Goal: Download file/media

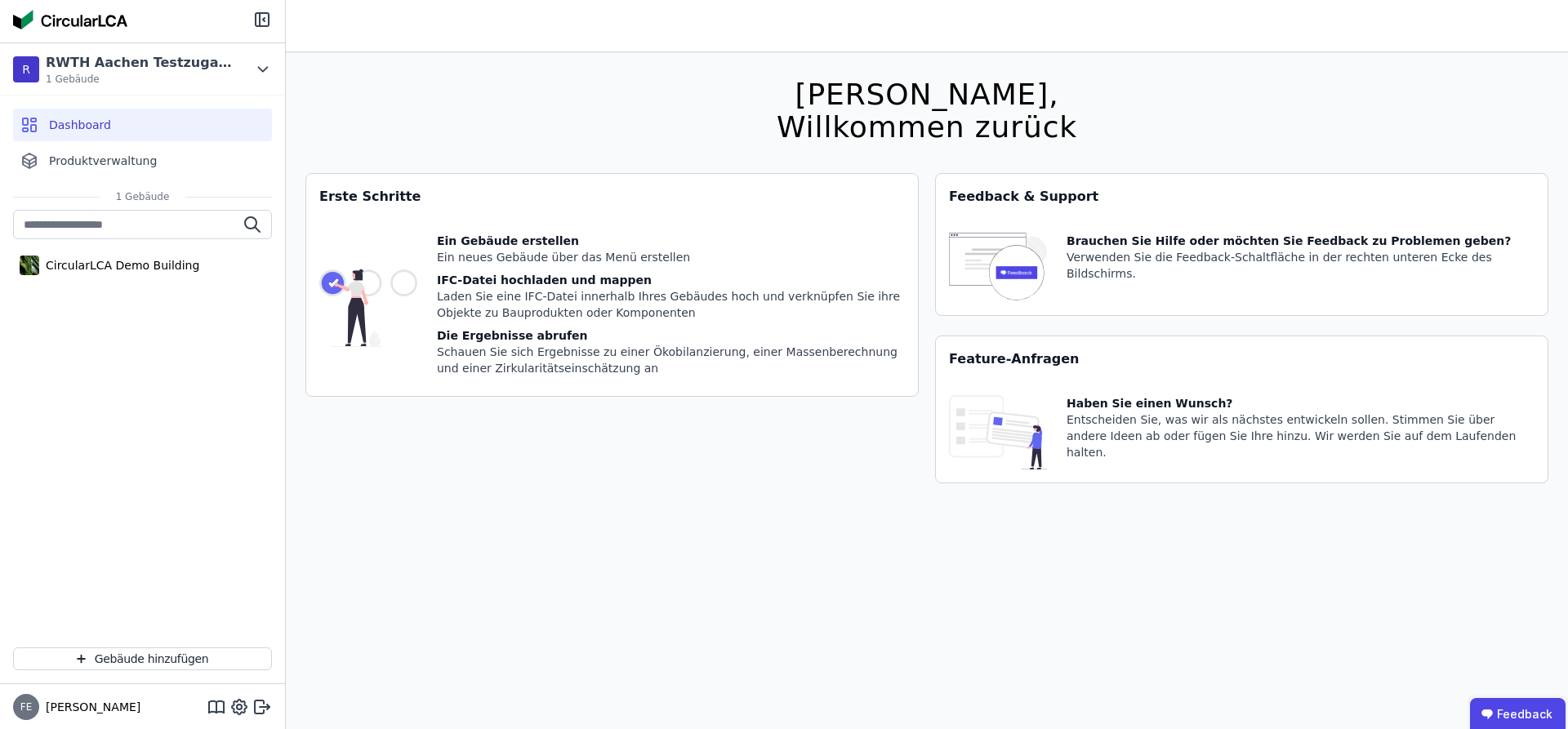
click at [219, 647] on div "Gebäude hinzufügen" at bounding box center [142, 658] width 285 height 49
click at [218, 651] on button "Gebäude hinzufügen" at bounding box center [143, 659] width 259 height 23
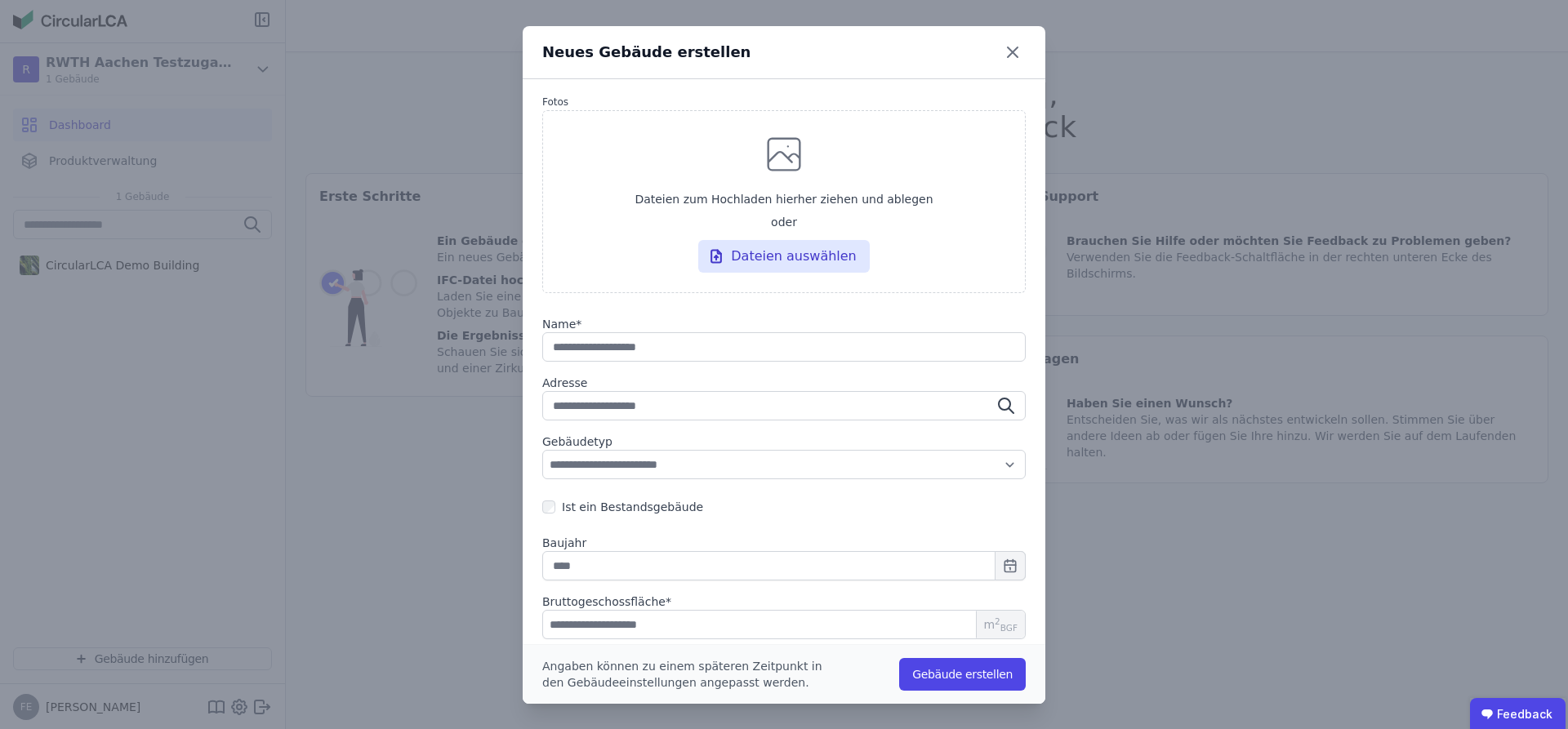
click at [1019, 39] on div "Neues Gebäude erstellen" at bounding box center [784, 52] width 523 height 53
click at [1031, 59] on div "Neues Gebäude erstellen" at bounding box center [784, 52] width 523 height 53
click at [1000, 47] on div "Neues Gebäude erstellen" at bounding box center [784, 52] width 523 height 53
click at [1010, 50] on icon at bounding box center [1012, 52] width 10 height 10
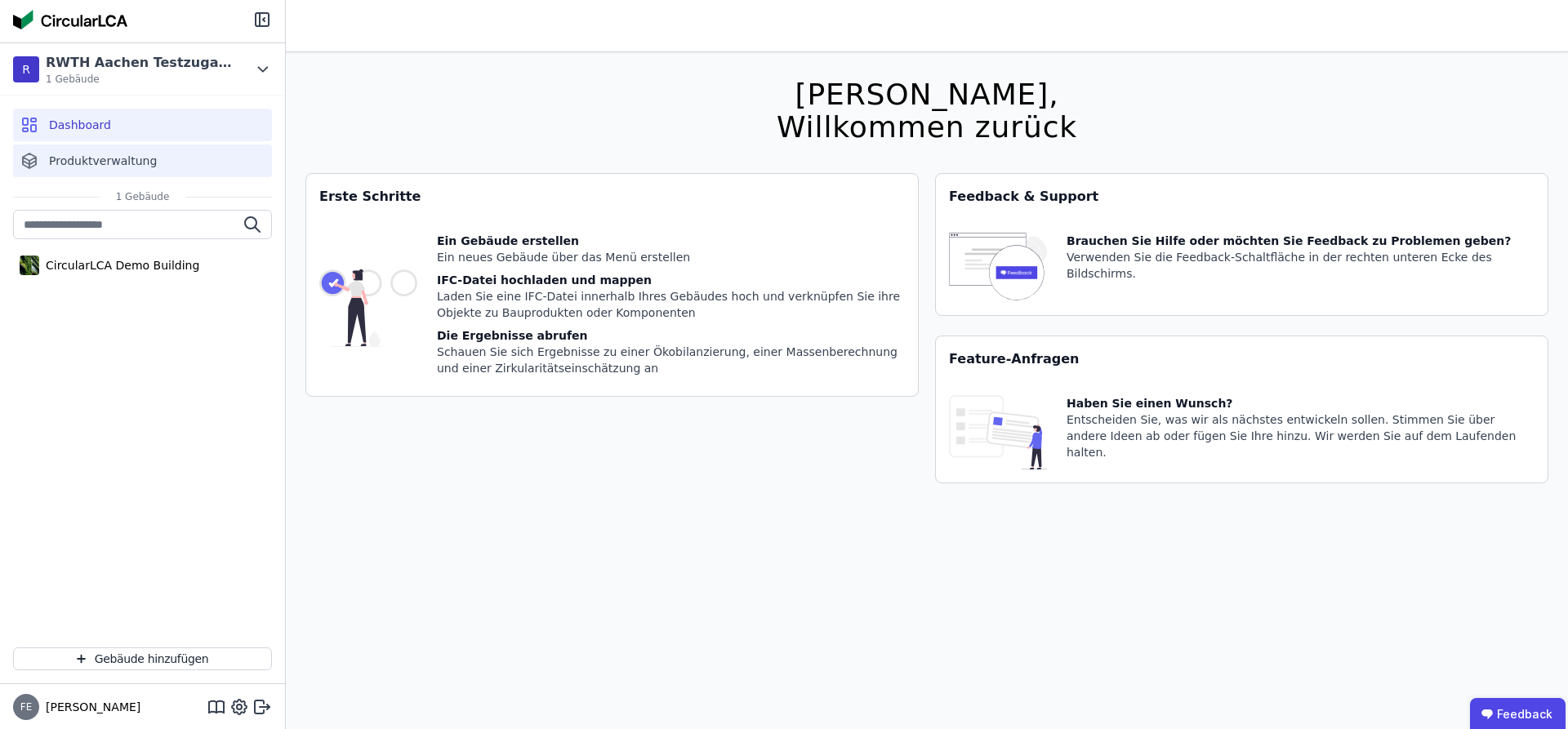
click at [147, 167] on div "Produktverwaltung" at bounding box center [143, 161] width 259 height 33
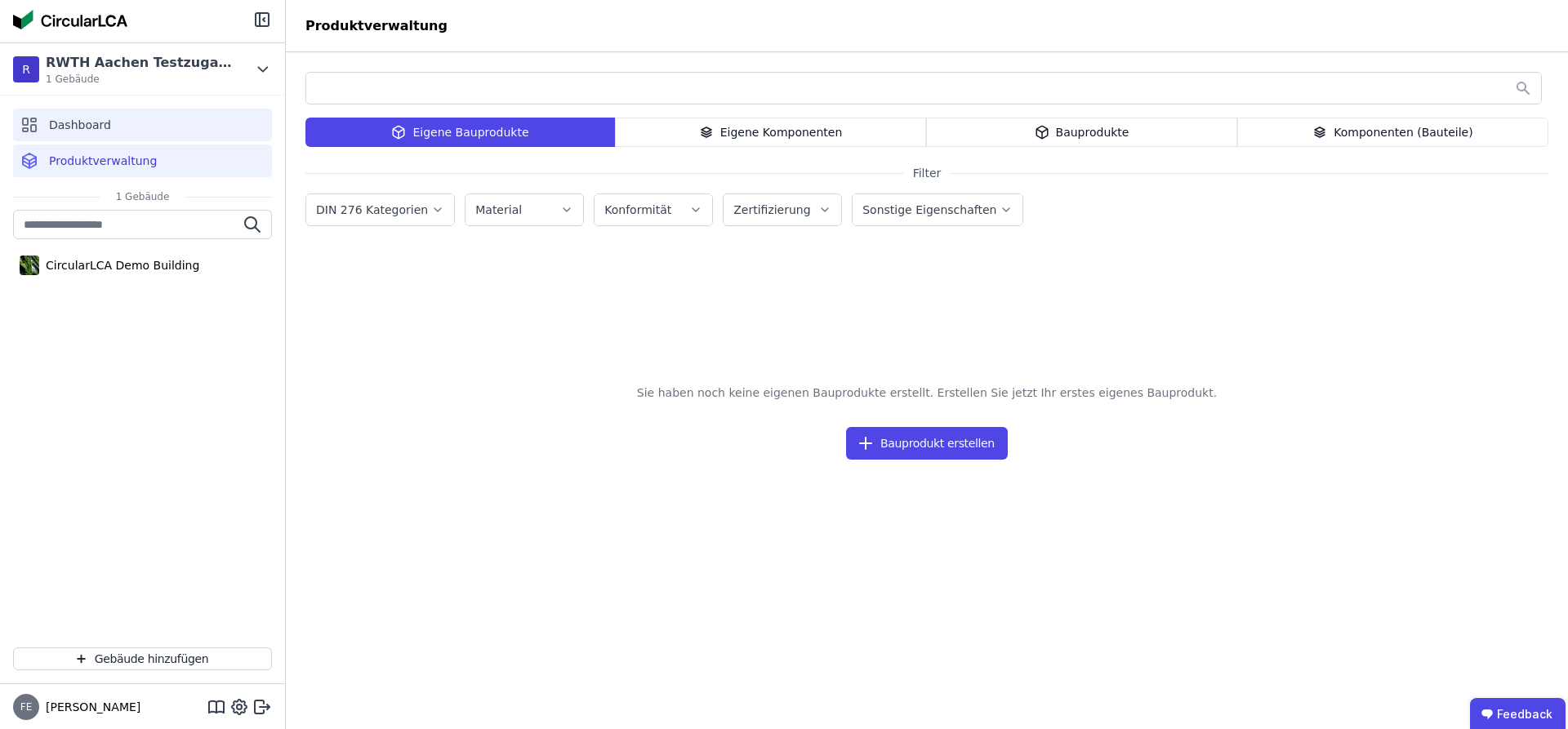
click at [140, 129] on div "Dashboard" at bounding box center [143, 125] width 259 height 33
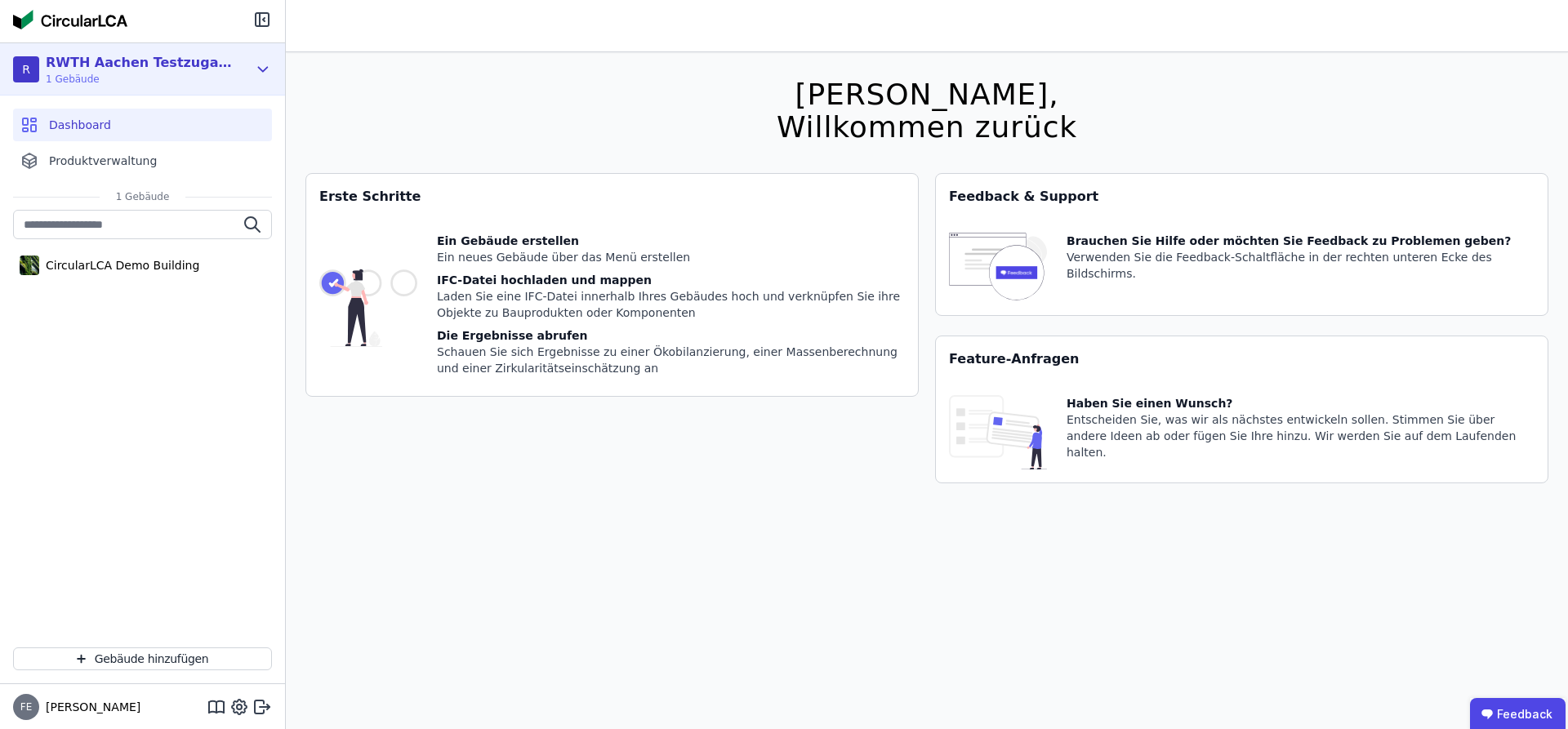
click at [194, 79] on span "1 Gebäude" at bounding box center [139, 79] width 188 height 14
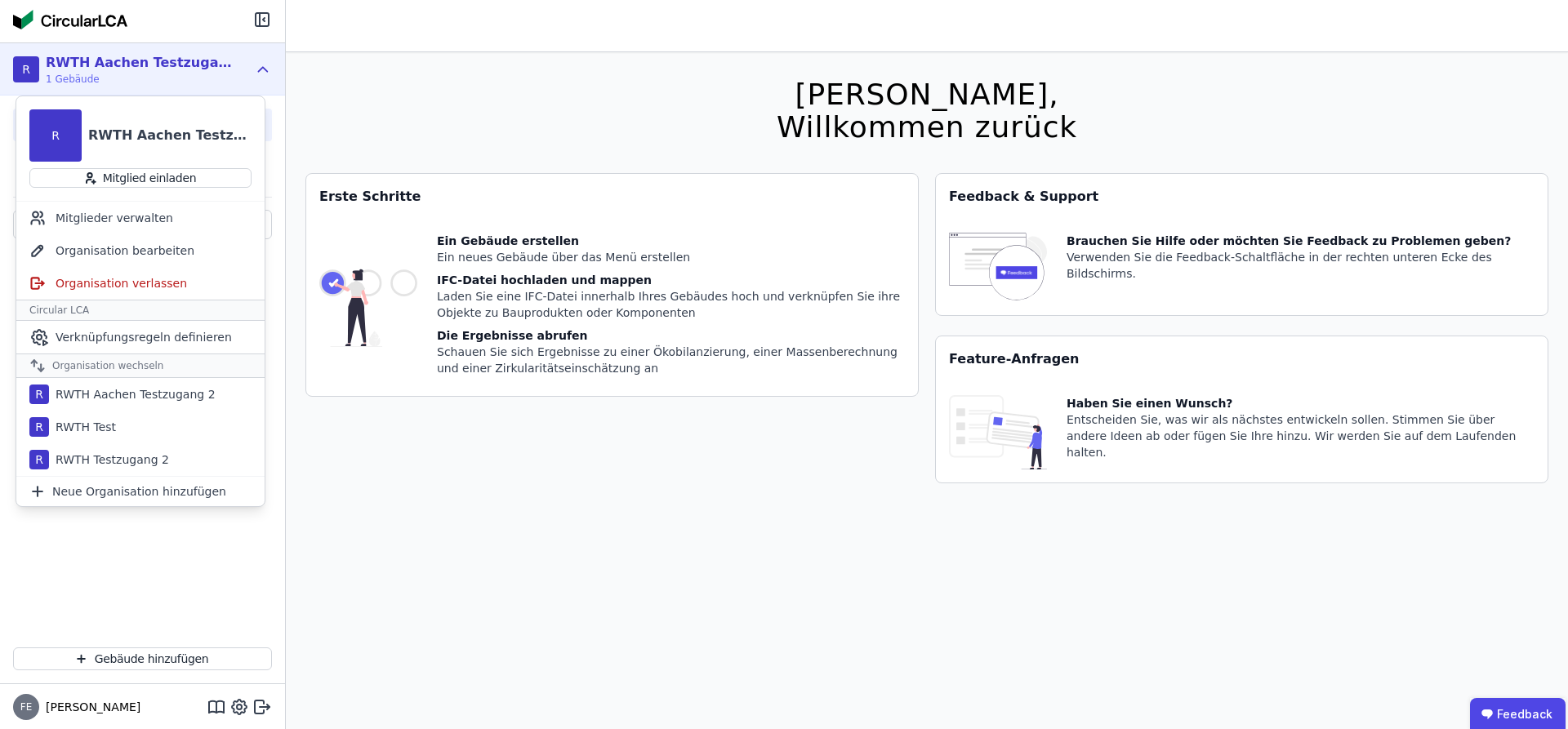
click at [217, 75] on div "R RWTH Aachen Testzugang 1 Gebäude" at bounding box center [131, 70] width 234 height 33
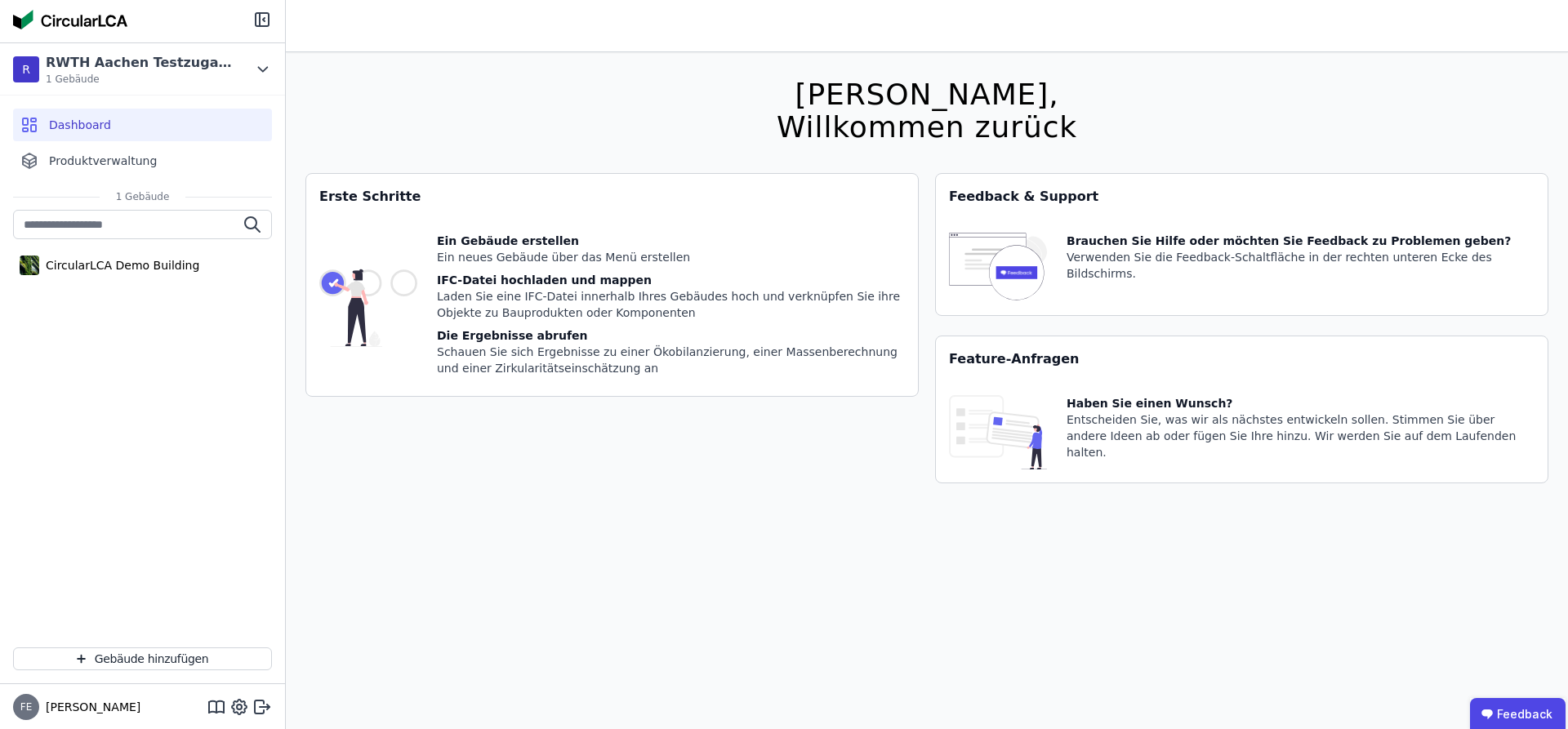
click at [68, 13] on img at bounding box center [71, 19] width 114 height 19
click at [255, 716] on icon at bounding box center [262, 707] width 19 height 19
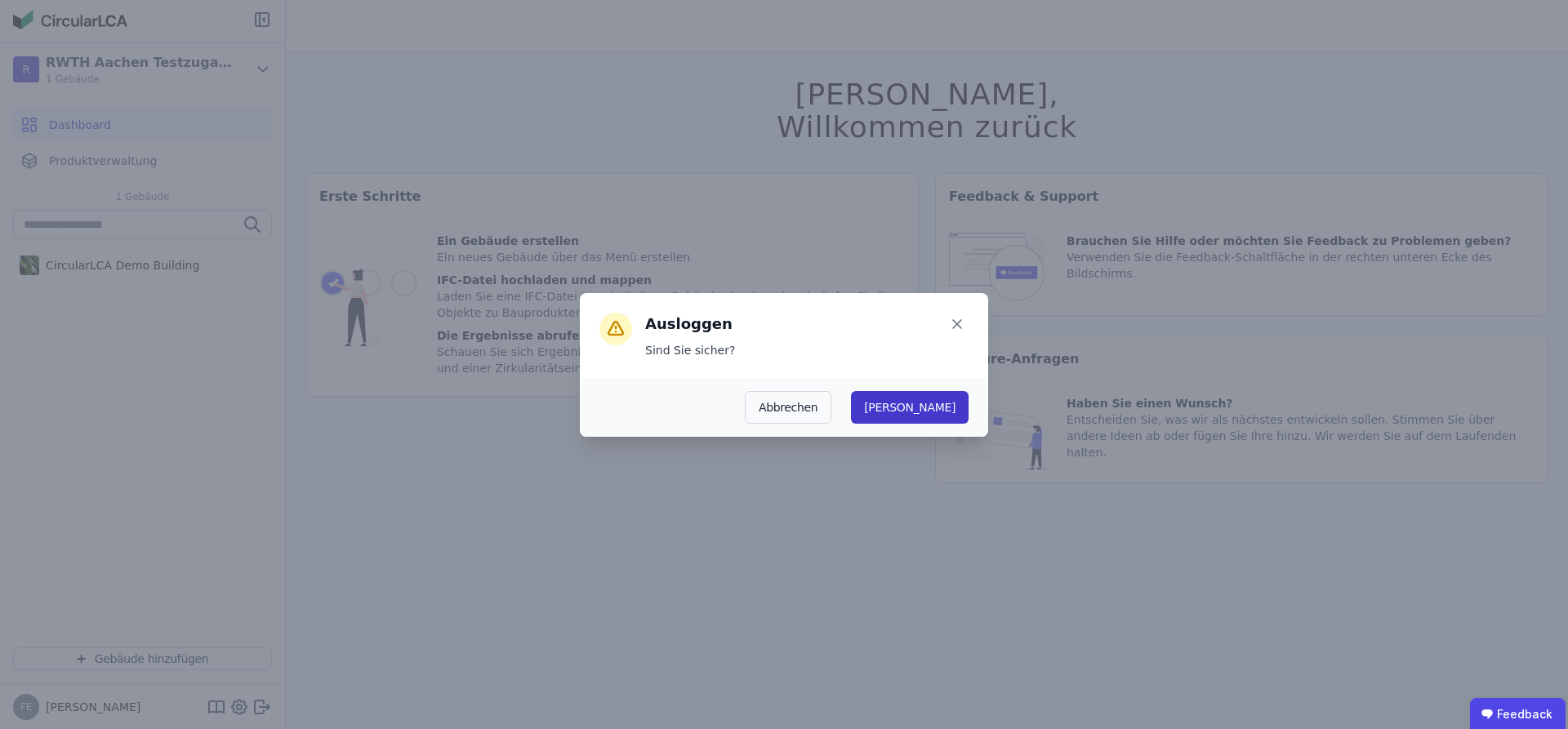
click at [944, 414] on button "Ja" at bounding box center [910, 408] width 118 height 33
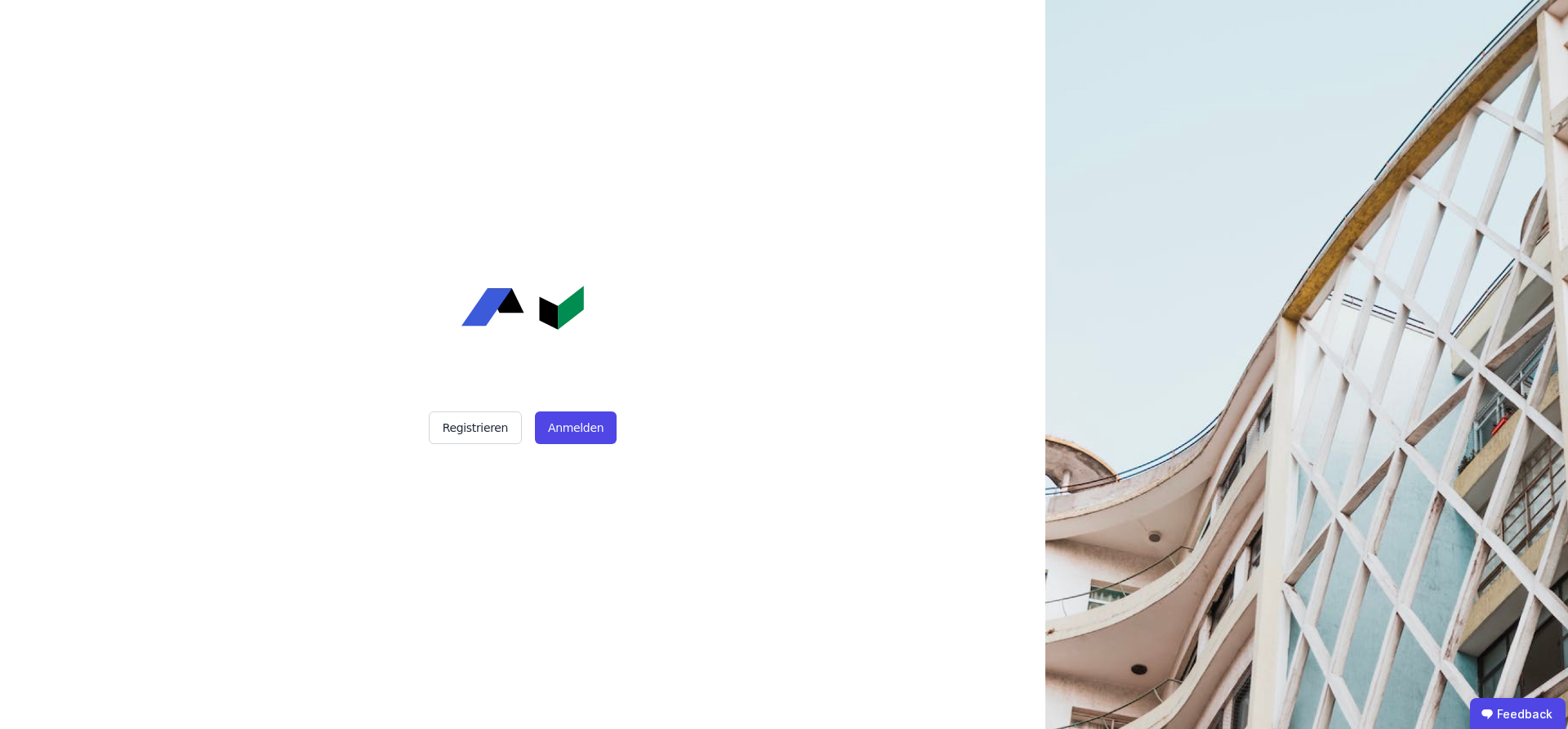
click at [705, 378] on div "Registrieren Anmelden" at bounding box center [522, 364] width 408 height 729
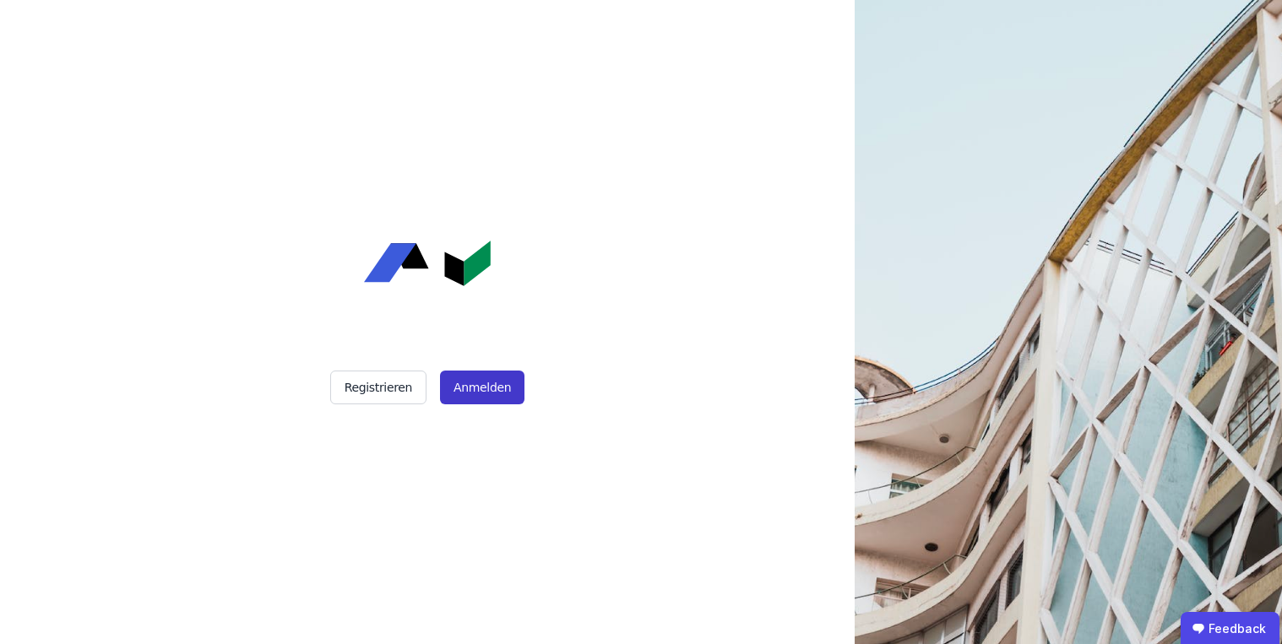
click at [471, 400] on button "Anmelden" at bounding box center [482, 388] width 84 height 34
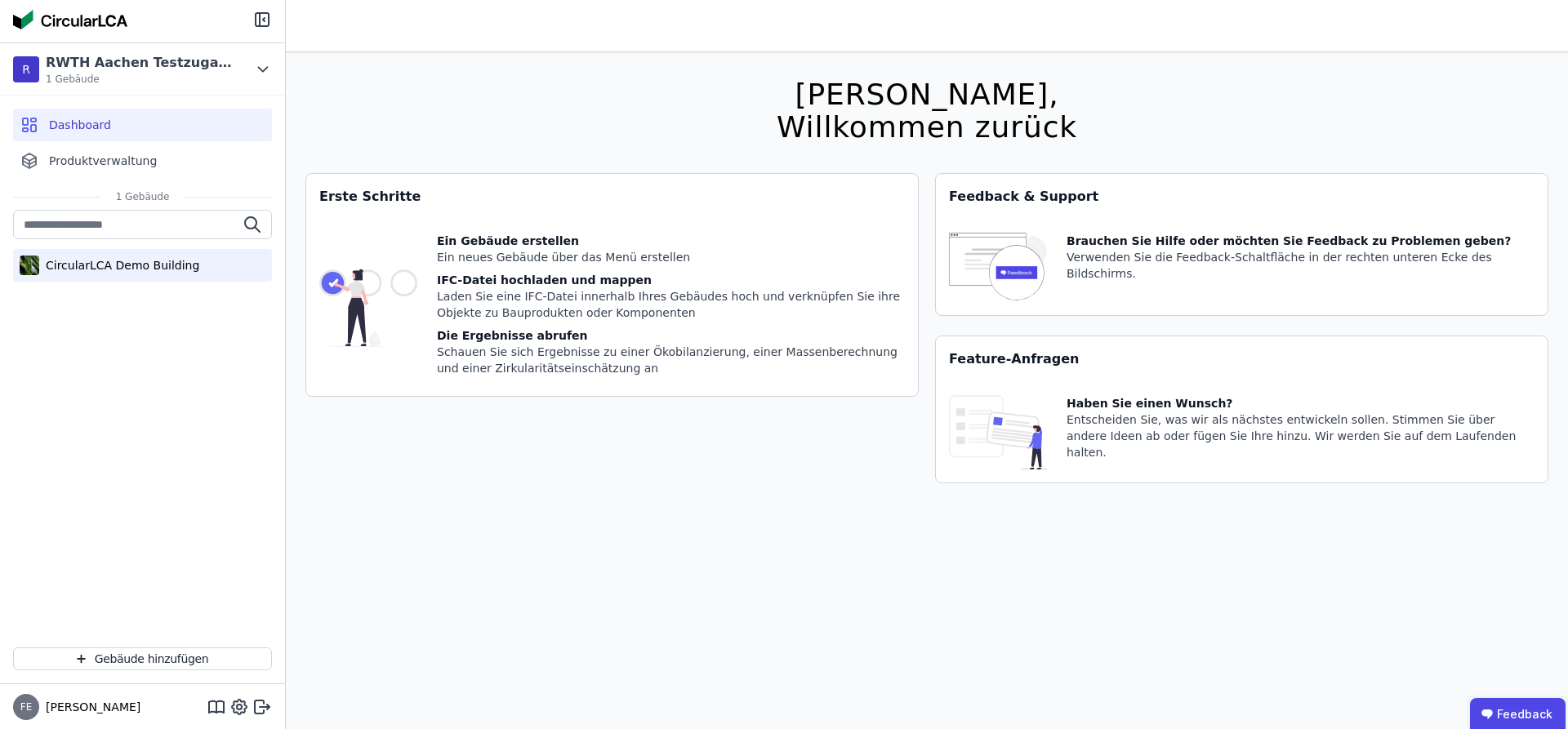
click at [139, 260] on div "CircularLCA Demo Building" at bounding box center [120, 265] width 160 height 16
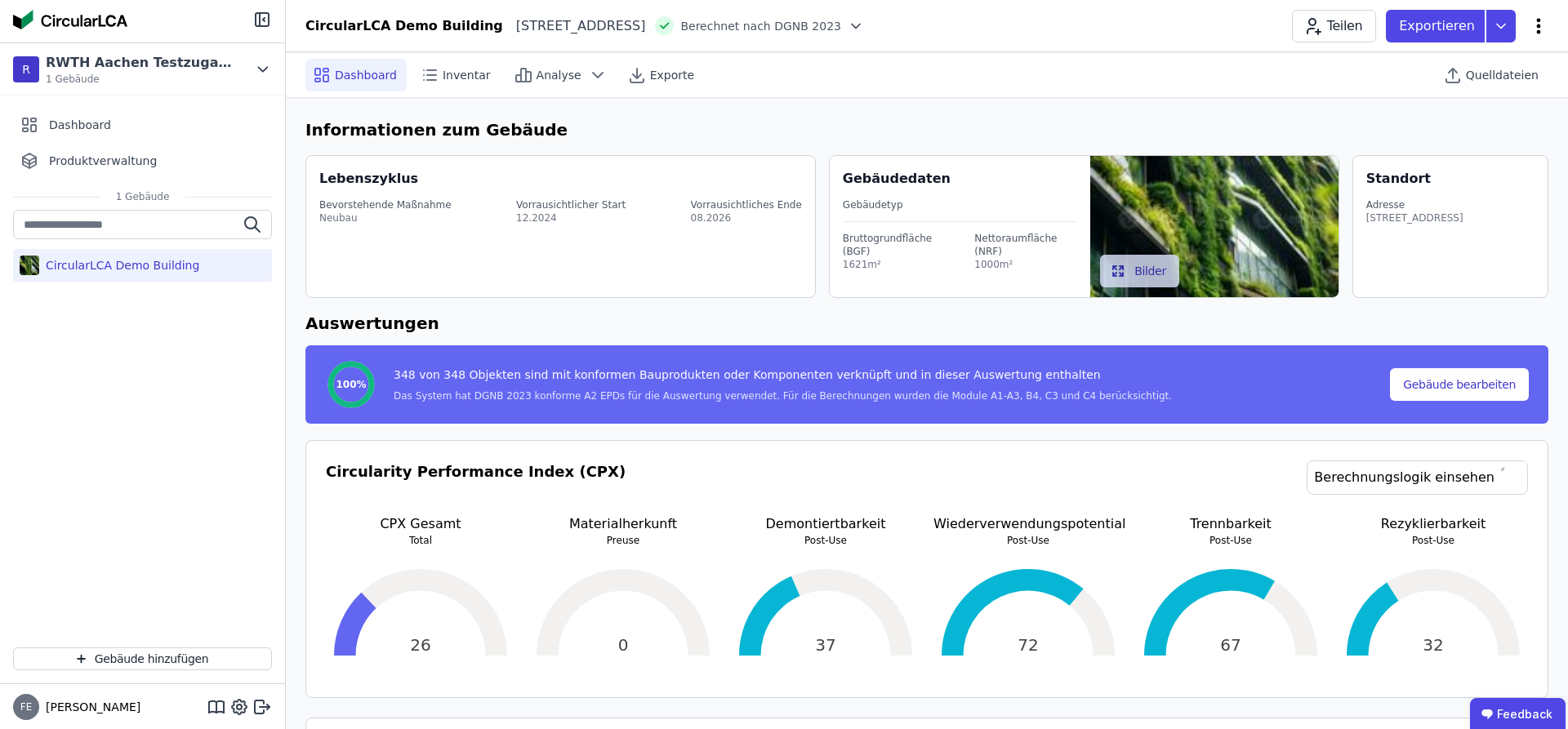
click at [1238, 24] on icon at bounding box center [1539, 26] width 4 height 15
click at [1238, 124] on span "Energie im Betrieb (B6)" at bounding box center [1468, 131] width 131 height 33
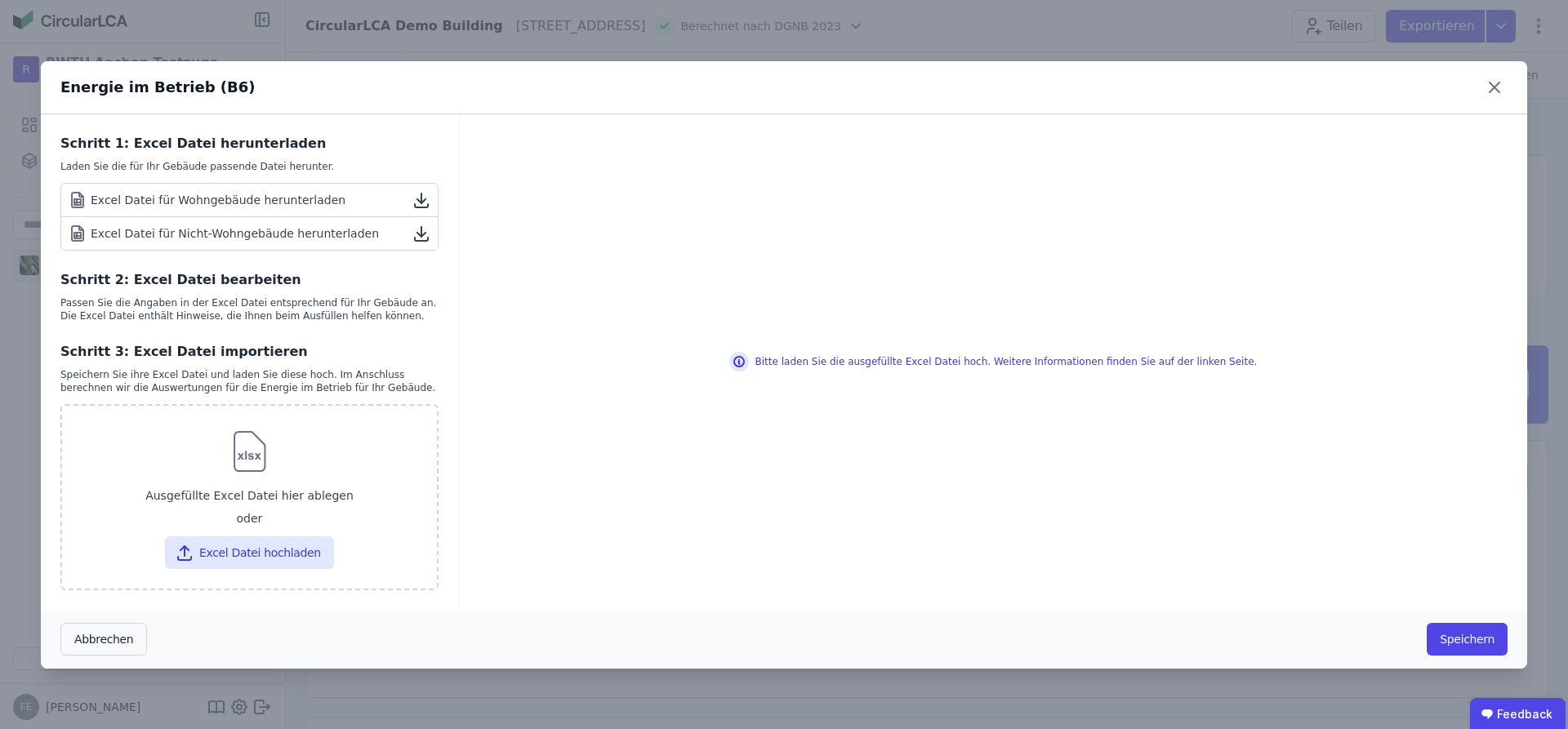
click at [350, 194] on link "Excel Datei für Wohngebäude herunterladen" at bounding box center [248, 200] width 376 height 34
click at [1238, 81] on icon at bounding box center [1494, 87] width 26 height 26
